Goal: Information Seeking & Learning: Check status

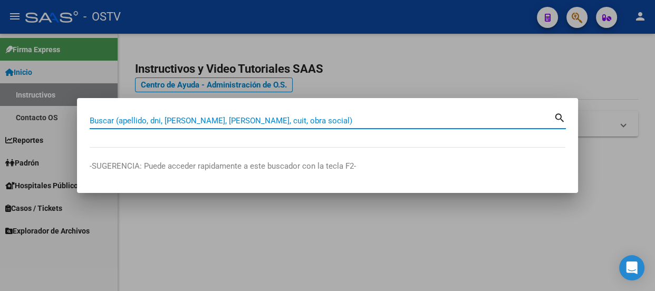
paste input "28130673"
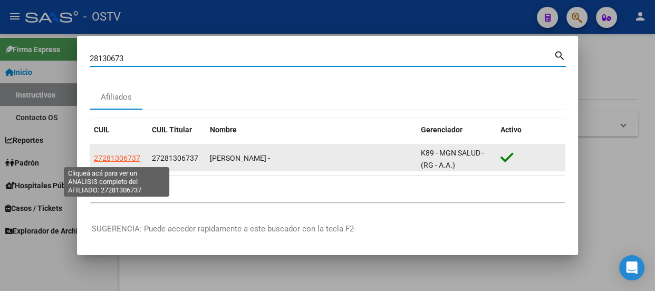
click at [102, 159] on span "27281306737" at bounding box center [117, 158] width 46 height 8
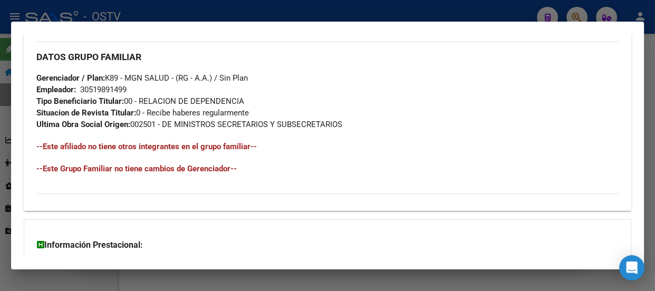
scroll to position [650, 0]
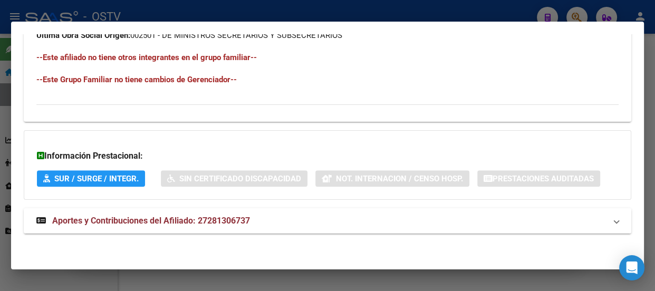
click at [259, 225] on mat-panel-title "Aportes y Contribuciones del Afiliado: 27281306737" at bounding box center [320, 221] width 569 height 13
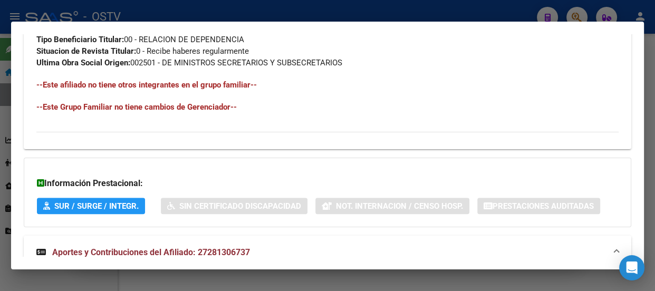
scroll to position [538, 0]
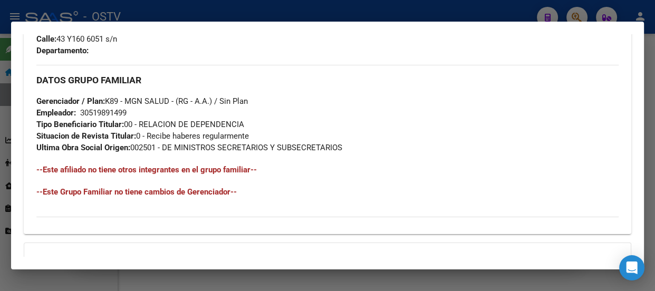
click at [169, 33] on mat-dialog-container "Análisis Afiliado - CUIL: 27281306737 DATOS PADRÓN ÁGIL: LENCINA RUTH NOEMI - |…" at bounding box center [327, 145] width 633 height 247
click at [173, 11] on div at bounding box center [327, 145] width 655 height 291
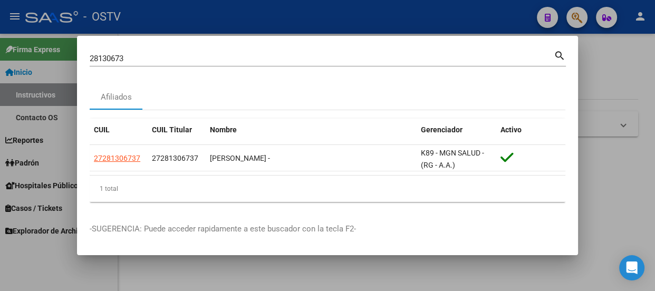
drag, startPoint x: 191, startPoint y: 66, endPoint x: 196, endPoint y: 60, distance: 8.3
click at [193, 64] on div "28130673 Buscar (apellido, dni, cuil, nro traspaso, cuit, obra social) search" at bounding box center [328, 62] width 476 height 28
click at [196, 60] on input "28130673" at bounding box center [322, 58] width 464 height 9
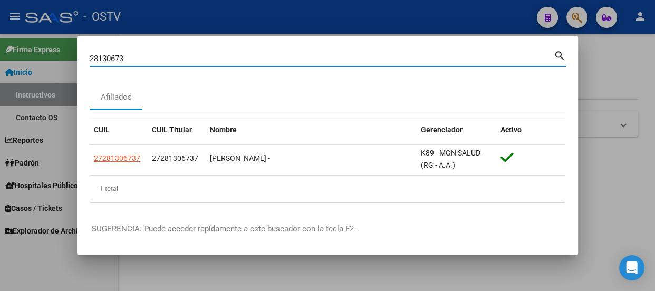
click at [196, 60] on input "28130673" at bounding box center [322, 58] width 464 height 9
paste input "041918169"
type input "20419181693"
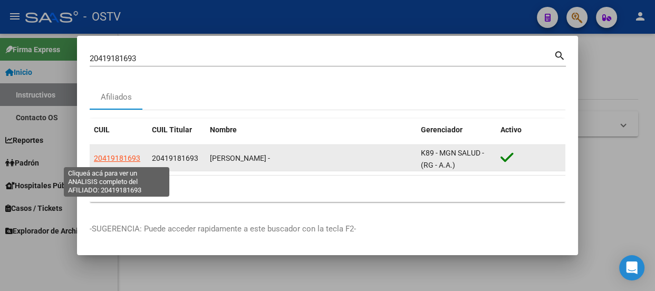
click at [122, 161] on span "20419181693" at bounding box center [117, 158] width 46 height 8
type textarea "20419181693"
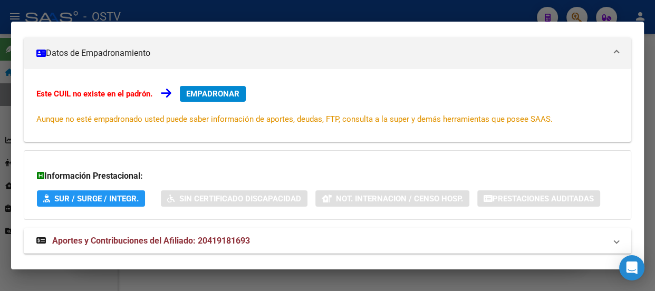
scroll to position [0, 0]
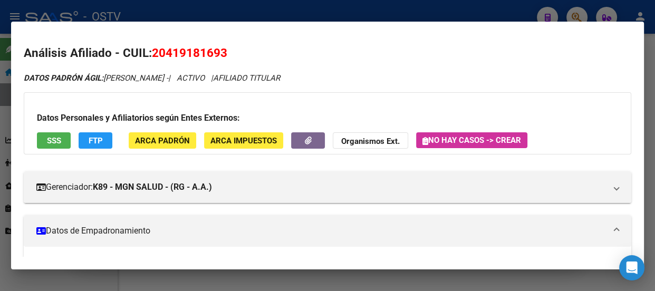
click at [142, 18] on div at bounding box center [327, 145] width 655 height 291
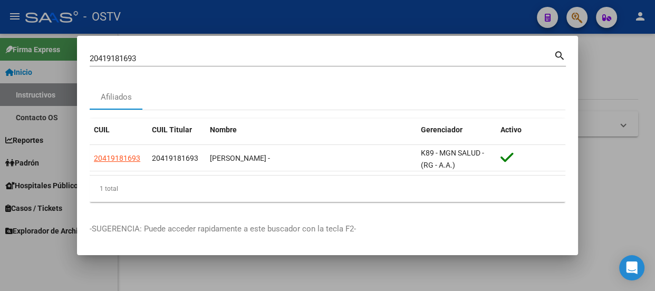
click at [164, 65] on div "20419181693 Buscar (apellido, dni, cuil, nro traspaso, cuit, obra social)" at bounding box center [322, 59] width 464 height 16
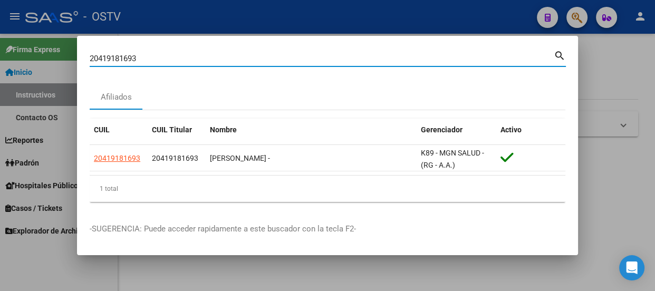
click at [170, 56] on input "20419181693" at bounding box center [322, 58] width 464 height 9
paste input "962090886"
type input "20962090886"
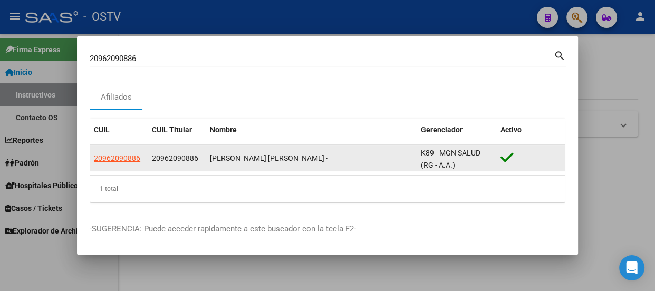
click at [142, 156] on div "20962090886" at bounding box center [119, 158] width 50 height 12
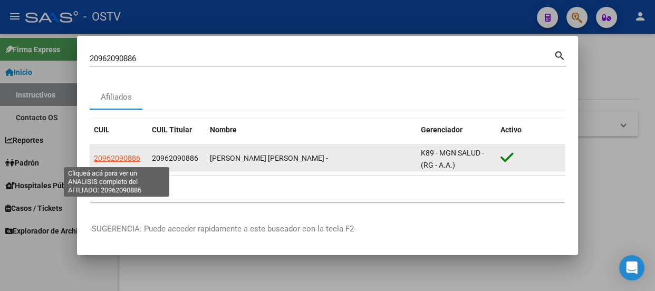
click at [133, 158] on span "20962090886" at bounding box center [117, 158] width 46 height 8
type textarea "20962090886"
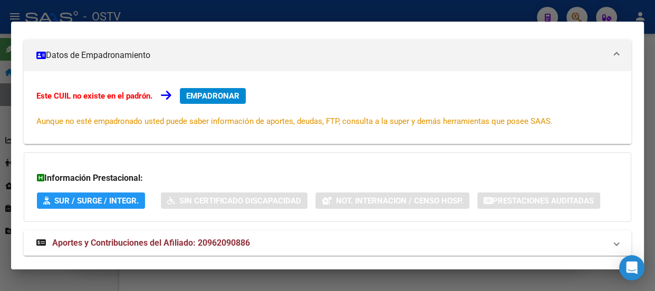
scroll to position [178, 0]
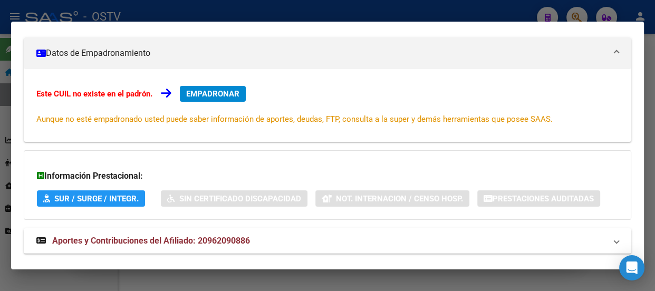
click at [204, 16] on div at bounding box center [327, 145] width 655 height 291
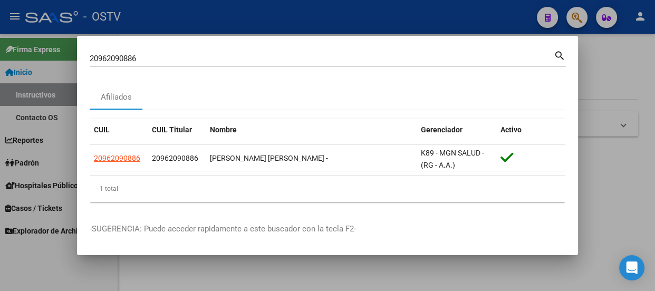
click at [226, 51] on div "20962090886 Buscar (apellido, dni, cuil, nro traspaso, cuit, obra social)" at bounding box center [322, 59] width 464 height 16
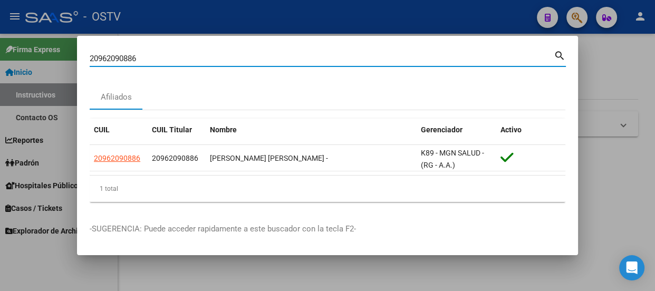
click at [228, 57] on input "20962090886" at bounding box center [322, 58] width 464 height 9
paste input "378984697"
type input "20378984697"
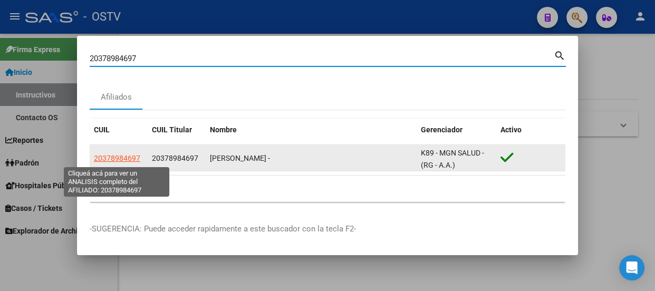
click at [124, 159] on span "20378984697" at bounding box center [117, 158] width 46 height 8
type textarea "20378984697"
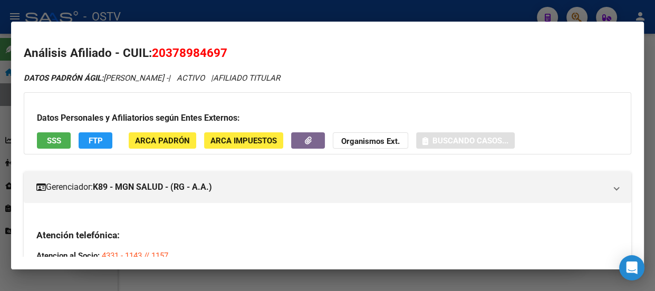
scroll to position [143, 0]
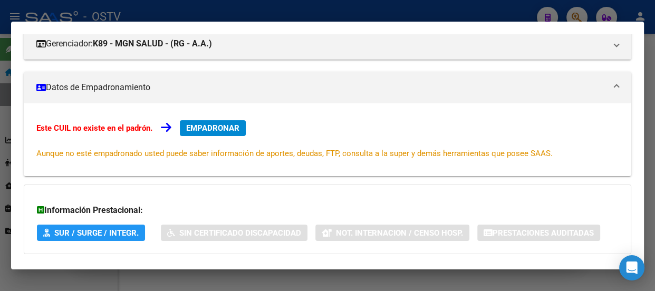
click at [253, 13] on div at bounding box center [327, 145] width 655 height 291
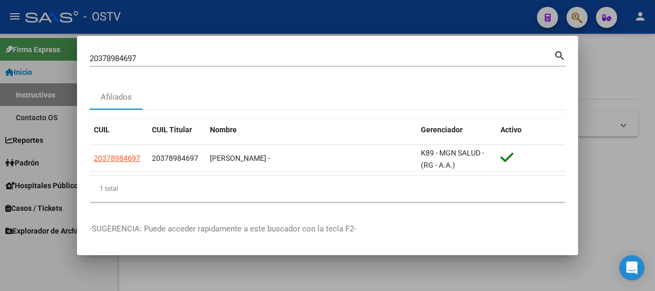
click at [233, 63] on div "20378984697 Buscar (apellido, dni, cuil, nro traspaso, cuit, obra social)" at bounding box center [322, 59] width 464 height 16
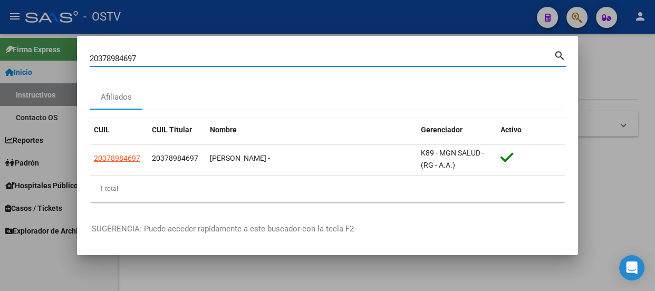
click at [232, 63] on div "20378984697 Buscar (apellido, dni, cuil, nro traspaso, cuit, obra social)" at bounding box center [322, 59] width 464 height 16
click at [232, 60] on input "20378984697" at bounding box center [322, 58] width 464 height 9
paste input "54972116"
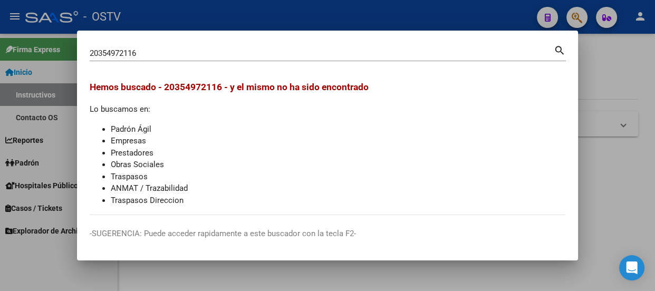
click at [242, 43] on div "20354972116 Buscar (apellido, dni, cuil, nro traspaso, cuit, obra social) search" at bounding box center [328, 52] width 476 height 18
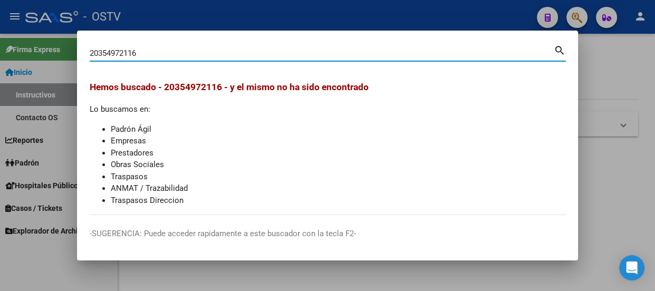
click at [241, 55] on input "20354972116" at bounding box center [322, 52] width 464 height 9
paste input "35497211"
click at [201, 63] on div "35497211 Buscar (apellido, dni, cuil, nro traspaso, cuit, obra social) search" at bounding box center [328, 57] width 476 height 28
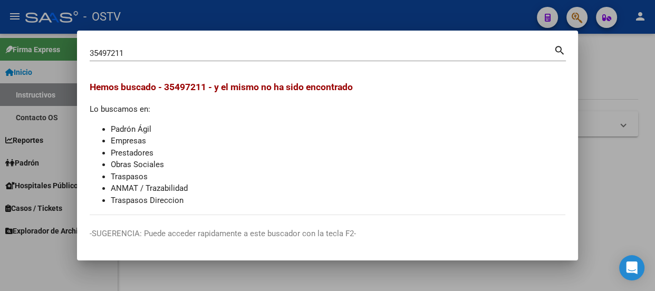
click at [208, 57] on input "35497211" at bounding box center [322, 52] width 464 height 9
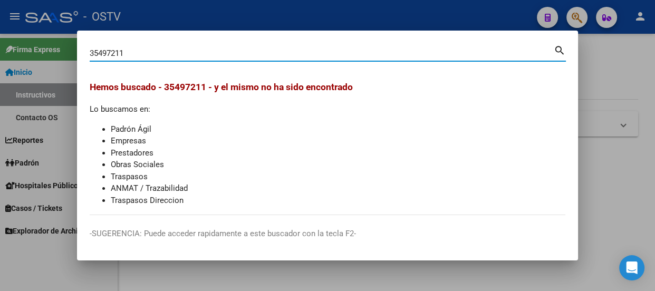
click at [208, 57] on input "35497211" at bounding box center [322, 52] width 464 height 9
paste input "20431758645"
type input "20431758645"
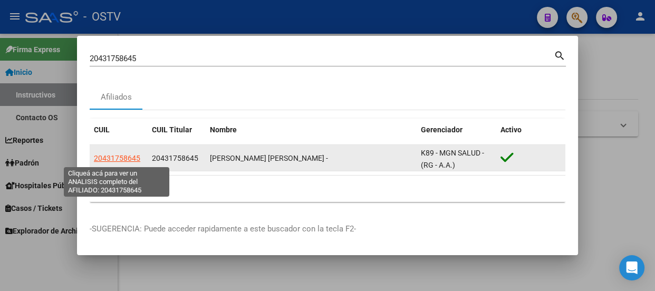
click at [95, 157] on span "20431758645" at bounding box center [117, 158] width 46 height 8
type textarea "20431758645"
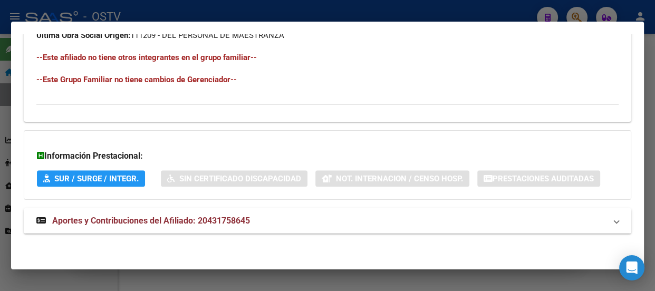
click at [275, 221] on mat-panel-title "Aportes y Contribuciones del Afiliado: 20431758645" at bounding box center [320, 221] width 569 height 13
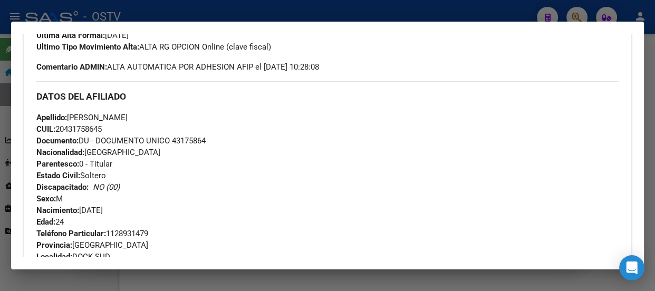
scroll to position [280, 0]
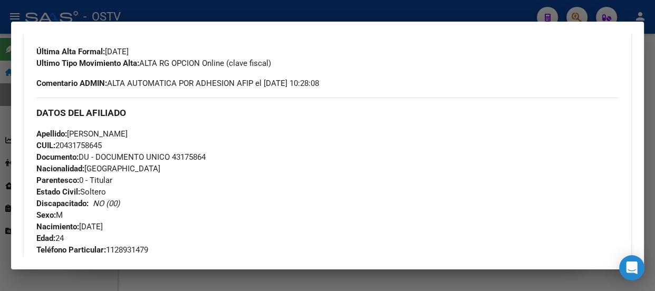
click at [191, 8] on div at bounding box center [327, 145] width 655 height 291
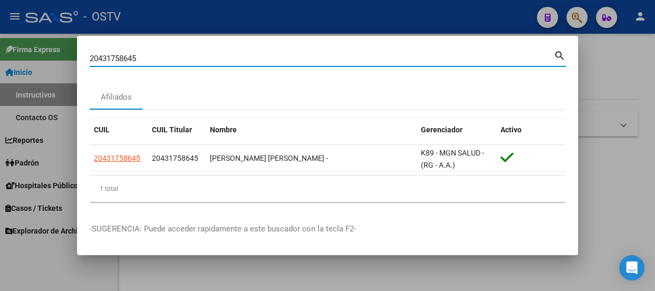
click at [198, 59] on input "20431758645" at bounding box center [322, 58] width 464 height 9
paste input "328664977"
type input "20328664977"
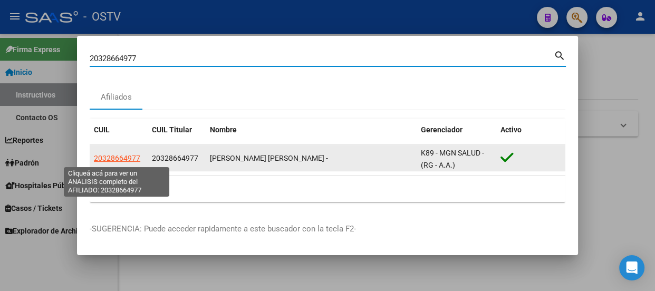
click at [114, 158] on span "20328664977" at bounding box center [117, 158] width 46 height 8
type textarea "20328664977"
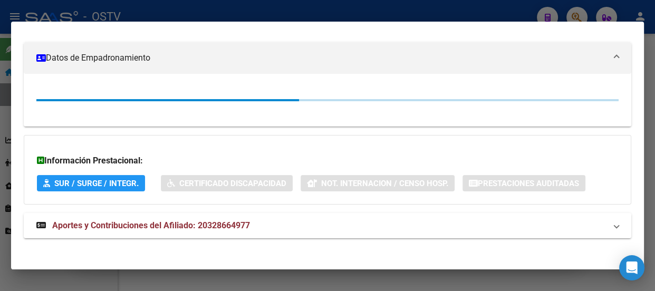
scroll to position [178, 0]
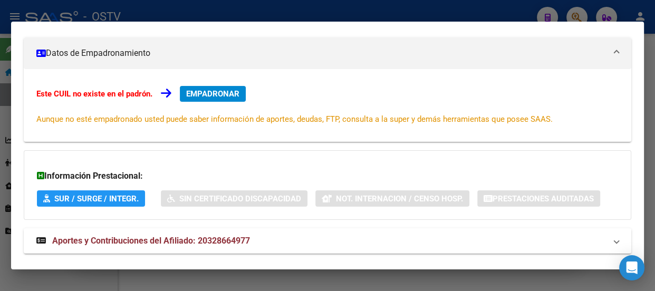
click at [173, 15] on div at bounding box center [327, 145] width 655 height 291
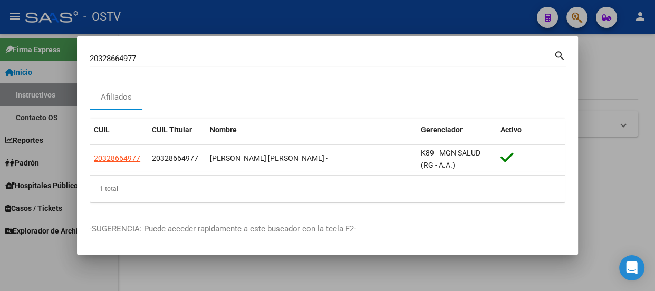
click at [206, 64] on div "20328664977 Buscar (apellido, dni, cuil, nro traspaso, cuit, obra social)" at bounding box center [322, 59] width 464 height 16
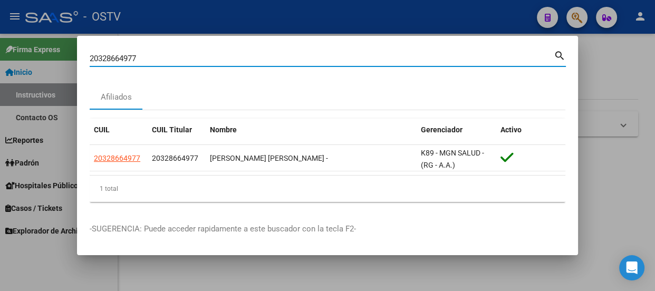
click at [206, 64] on div "20328664977 Buscar (apellido, dni, cuil, nro traspaso, cuit, obra social)" at bounding box center [322, 59] width 464 height 16
click at [207, 56] on input "20328664977" at bounding box center [322, 58] width 464 height 9
paste input "52545660"
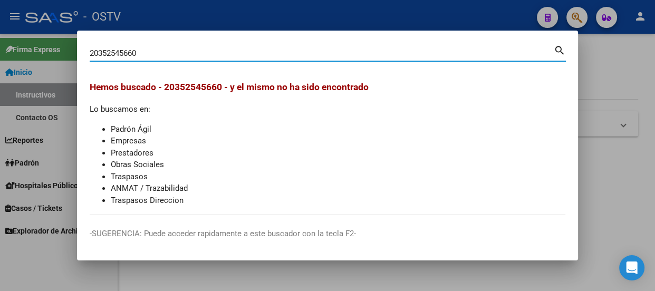
click at [190, 53] on input "20352545660" at bounding box center [322, 52] width 464 height 9
paste input "463484873"
click at [195, 51] on input "20463484873" at bounding box center [322, 52] width 464 height 9
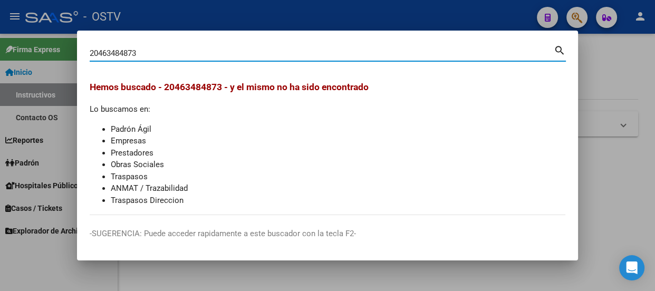
paste input "353408136"
type input "20353408136"
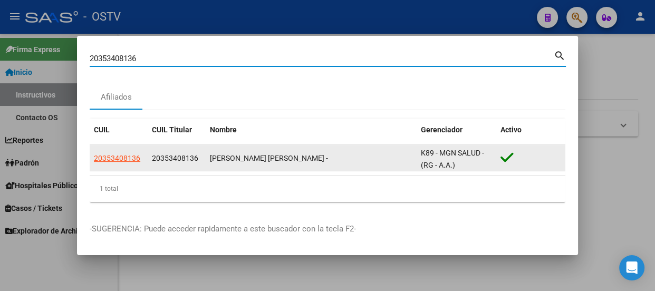
click at [120, 162] on span "20353408136" at bounding box center [117, 158] width 46 height 8
type textarea "20353408136"
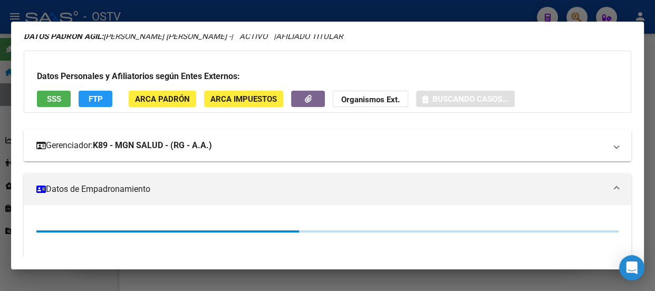
scroll to position [143, 0]
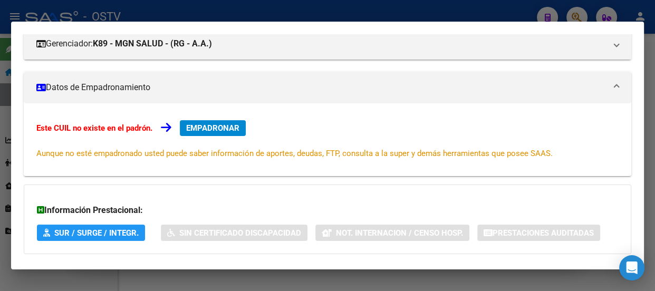
click at [167, 17] on div at bounding box center [327, 145] width 655 height 291
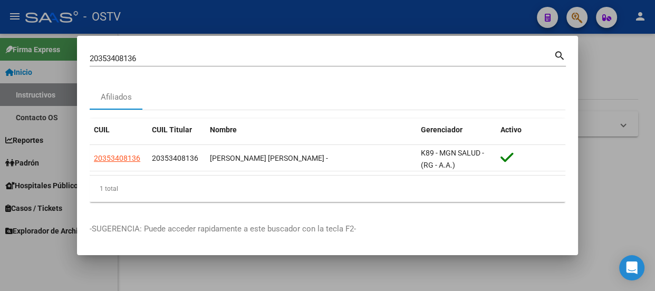
click at [163, 56] on input "20353408136" at bounding box center [322, 58] width 464 height 9
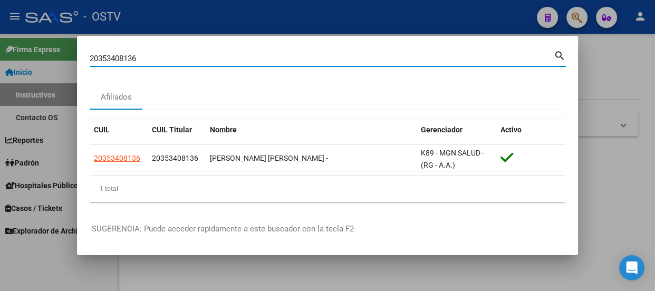
click at [163, 56] on input "20353408136" at bounding box center [322, 58] width 464 height 9
paste input "281001481"
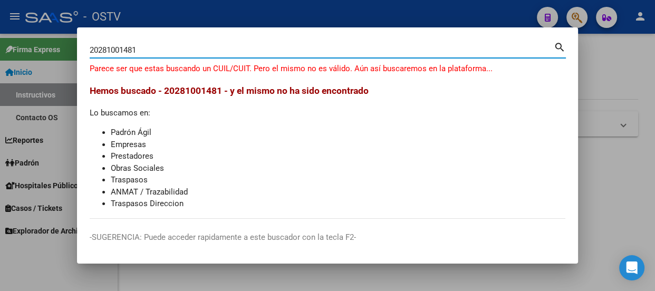
click at [158, 45] on input "20281001481" at bounding box center [322, 49] width 464 height 9
click at [159, 48] on input "20281001481" at bounding box center [322, 49] width 464 height 9
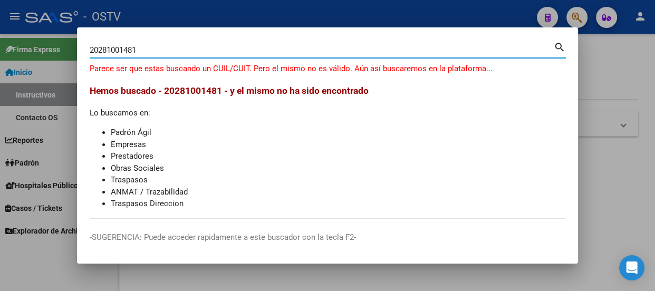
drag, startPoint x: 148, startPoint y: 50, endPoint x: 0, endPoint y: 8, distance: 153.4
click at [0, 15] on div "20281001481 Buscar (apellido, dni, cuil, nro traspaso, cuit, obra social) searc…" at bounding box center [327, 145] width 655 height 291
type input "izzo"
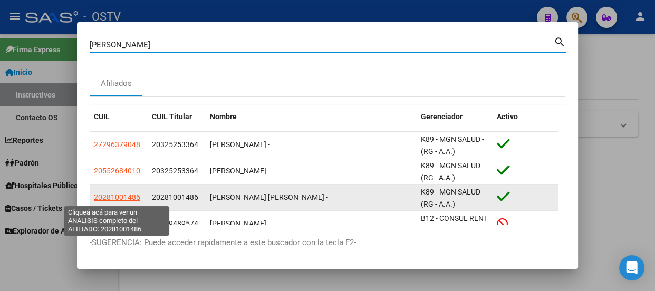
click at [105, 197] on span "20281001486" at bounding box center [117, 197] width 46 height 8
type textarea "20281001486"
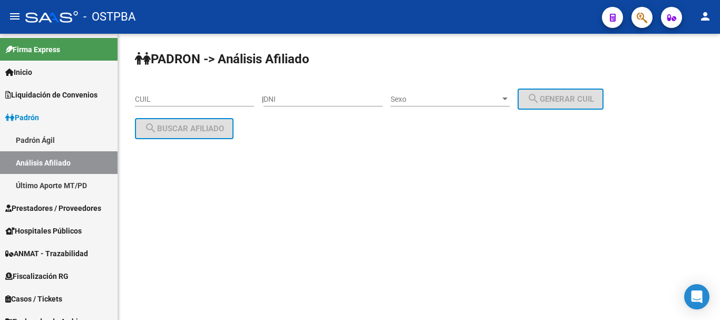
click at [636, 11] on button "button" at bounding box center [641, 17] width 21 height 21
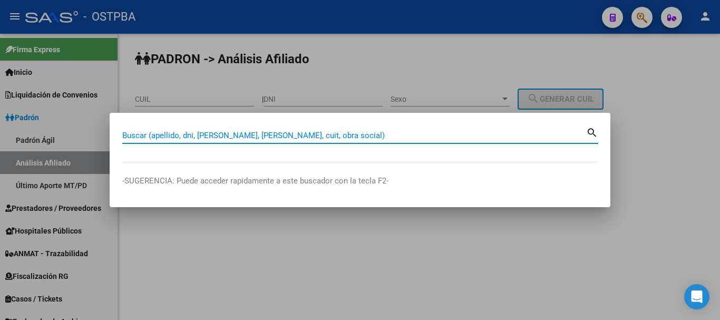
paste input "35497211"
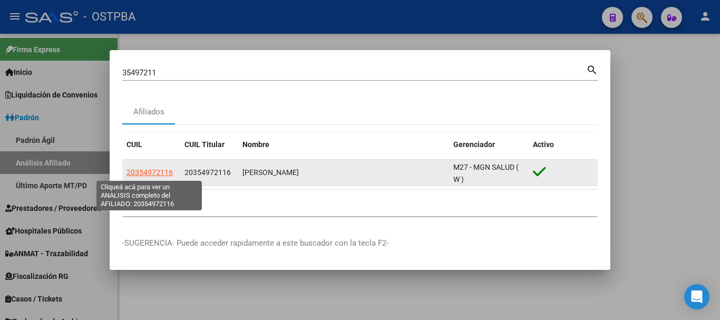
click at [156, 171] on span "20354972116" at bounding box center [150, 172] width 46 height 8
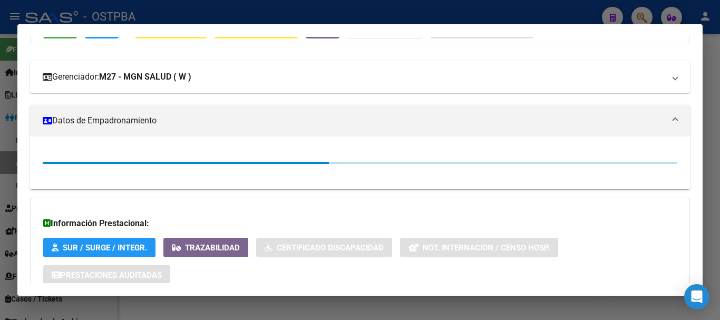
scroll to position [158, 0]
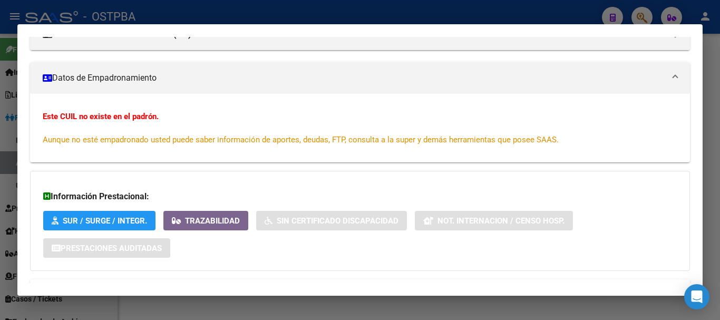
drag, startPoint x: 170, startPoint y: 8, endPoint x: 170, endPoint y: 18, distance: 10.5
click at [170, 8] on div at bounding box center [360, 160] width 720 height 320
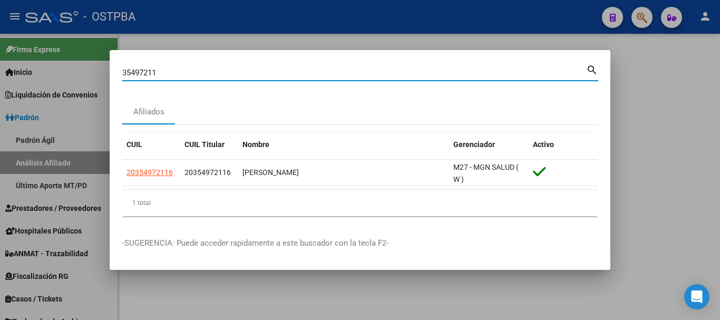
click at [183, 72] on input "35497211" at bounding box center [354, 72] width 464 height 9
paste input "20328664977"
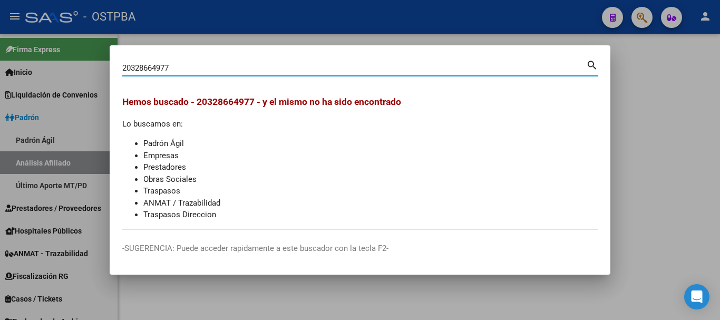
click at [260, 71] on input "20328664977" at bounding box center [354, 67] width 464 height 9
paste input "52545660"
type input "20352545660"
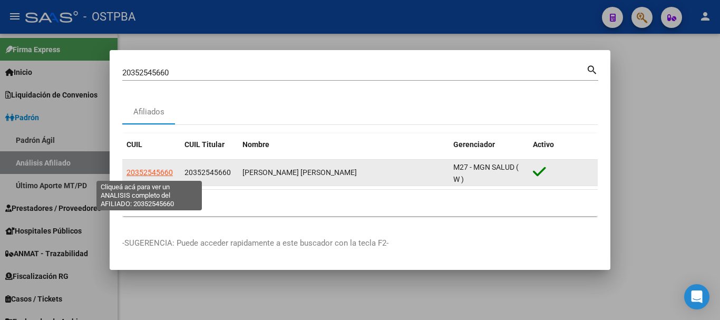
click at [151, 171] on span "20352545660" at bounding box center [150, 172] width 46 height 8
type textarea "20352545660"
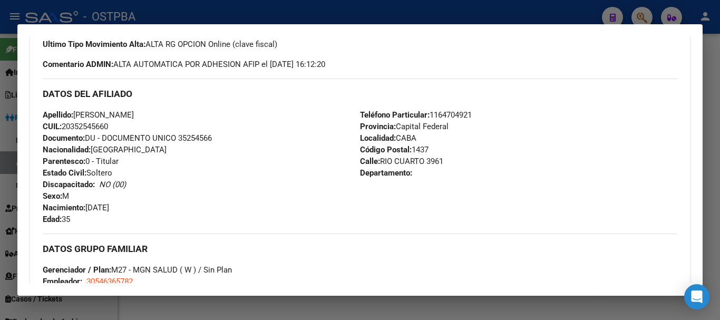
scroll to position [255, 0]
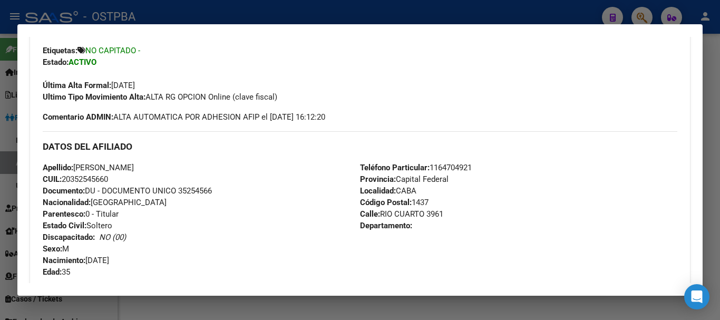
click at [189, 12] on div at bounding box center [360, 160] width 720 height 320
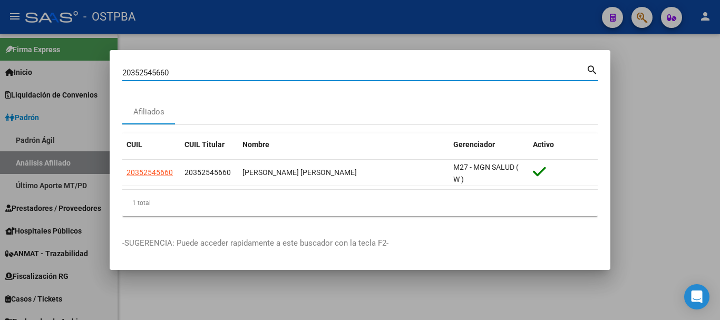
click at [203, 73] on input "20352545660" at bounding box center [354, 72] width 464 height 9
paste input "463484873"
type input "20463484873"
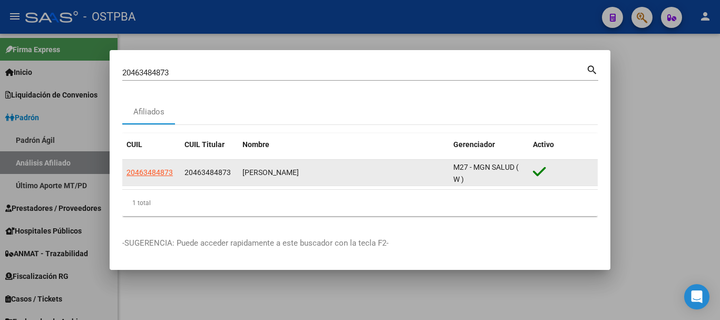
click at [133, 177] on app-link-go-to "20463484873" at bounding box center [150, 173] width 46 height 12
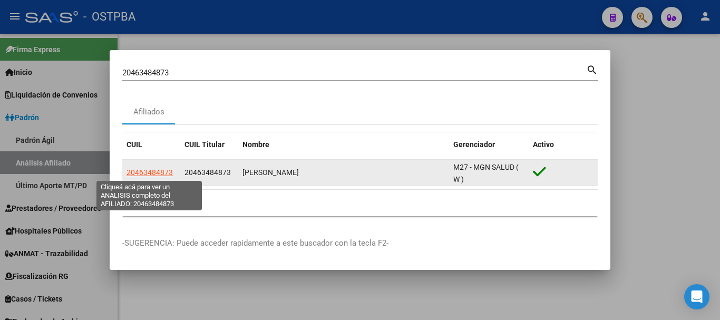
click at [143, 168] on span "20463484873" at bounding box center [150, 172] width 46 height 8
type textarea "20463484873"
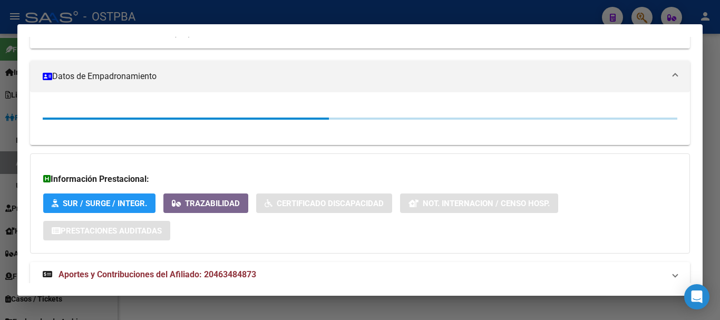
scroll to position [187, 0]
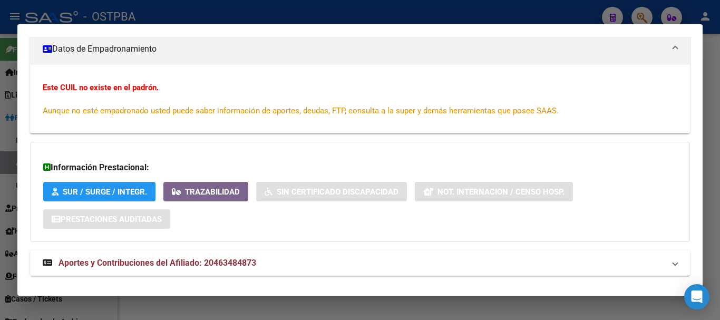
click at [145, 14] on div at bounding box center [360, 160] width 720 height 320
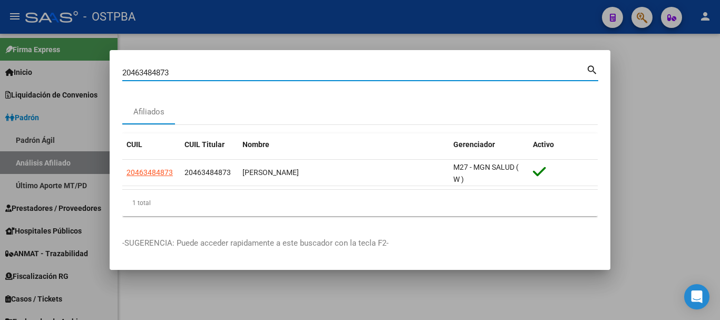
click at [186, 71] on input "20463484873" at bounding box center [354, 72] width 464 height 9
paste input "281001481"
type input "20281001481"
